Goal: Information Seeking & Learning: Check status

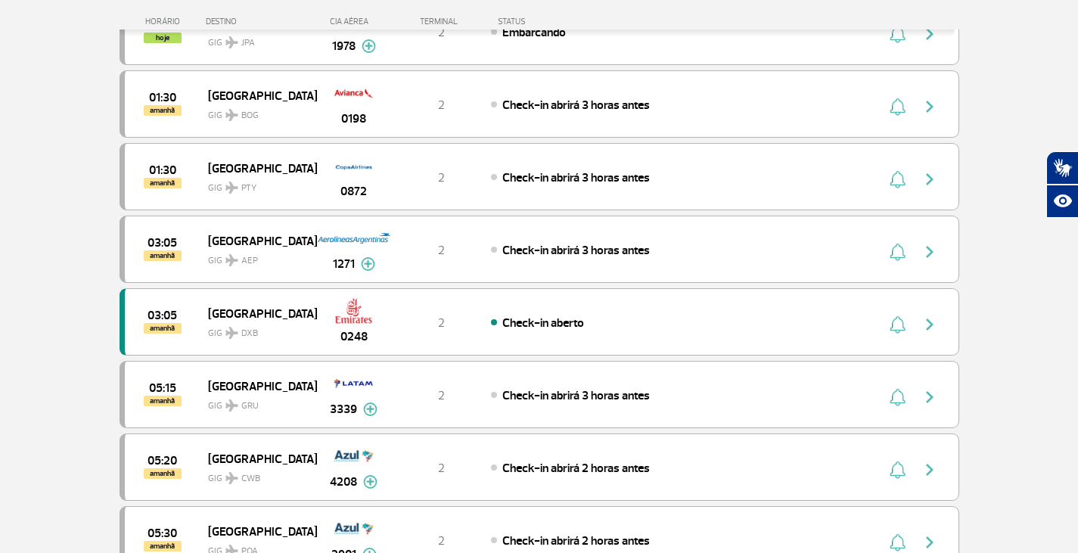
scroll to position [605, 0]
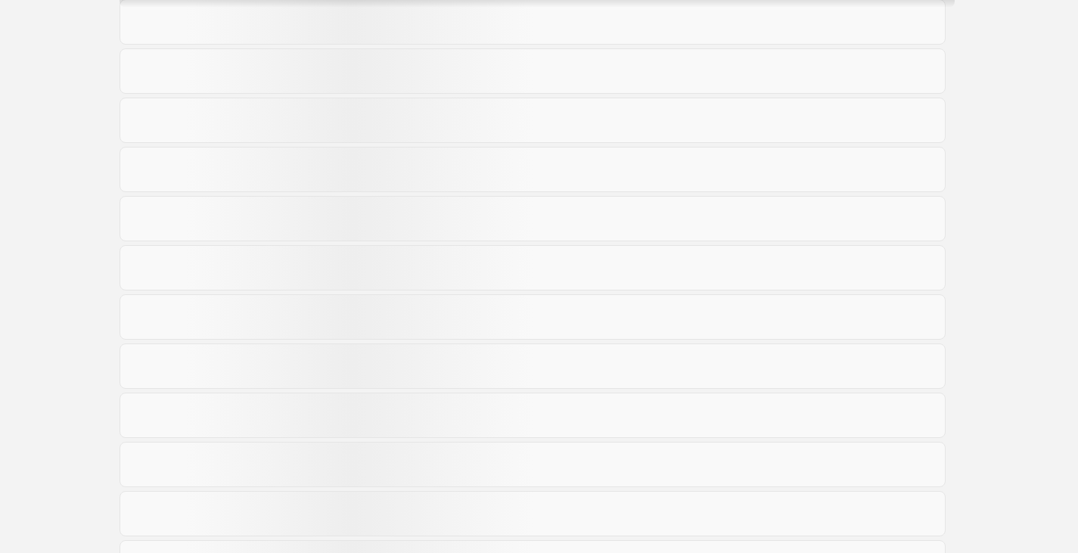
scroll to position [605, 0]
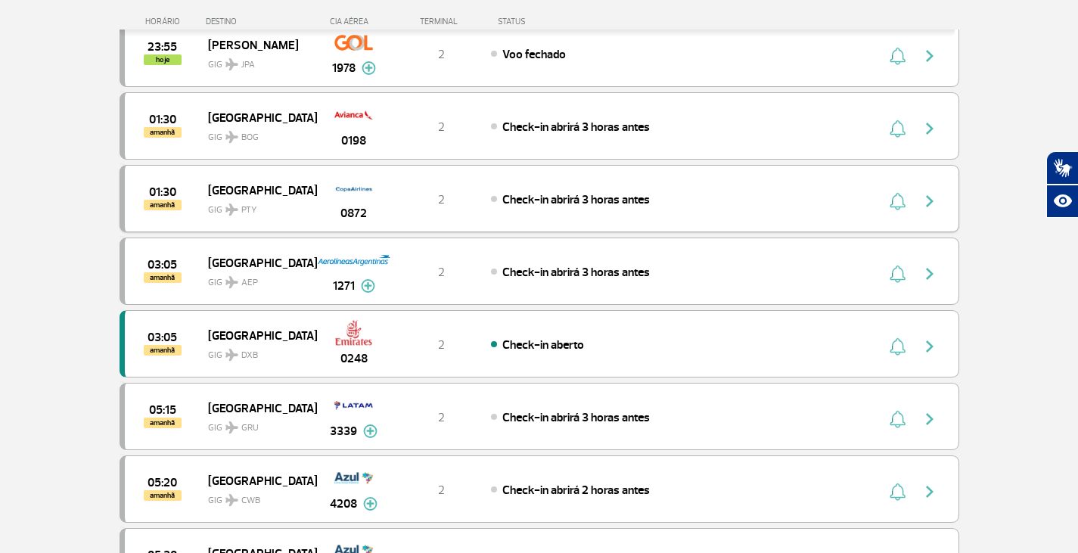
click at [296, 200] on span "GIG PTY" at bounding box center [256, 206] width 97 height 22
